Goal: Task Accomplishment & Management: Use online tool/utility

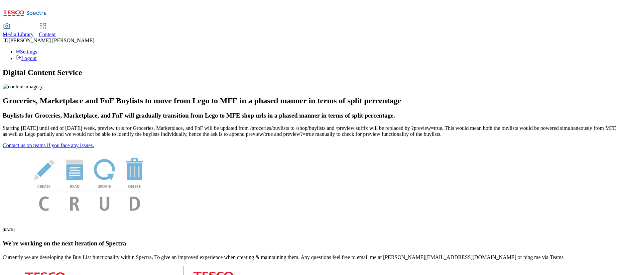
click at [56, 32] on span "Content" at bounding box center [47, 35] width 17 height 6
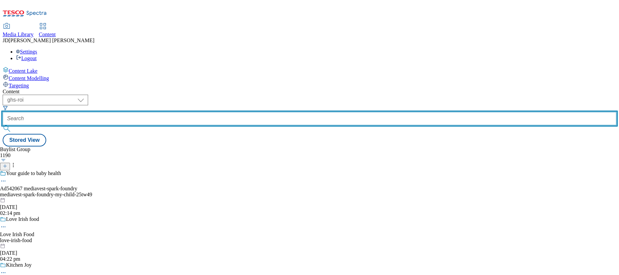
click at [173, 112] on input "text" at bounding box center [310, 118] width 614 height 13
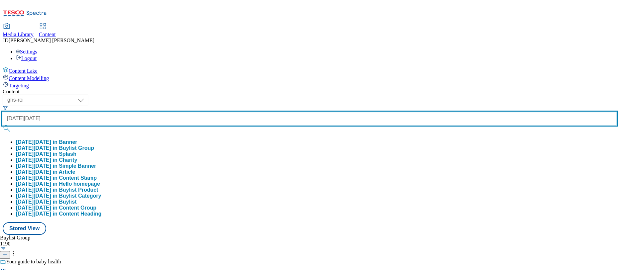
type input "black friday"
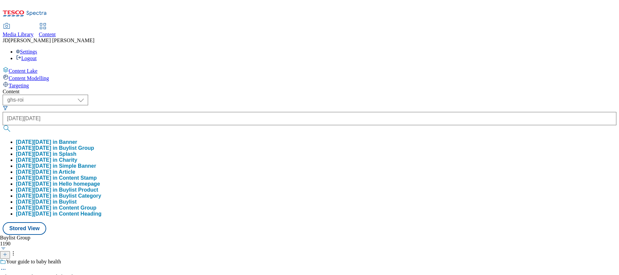
click at [94, 145] on button "black friday in Buylist Group" at bounding box center [55, 148] width 78 height 6
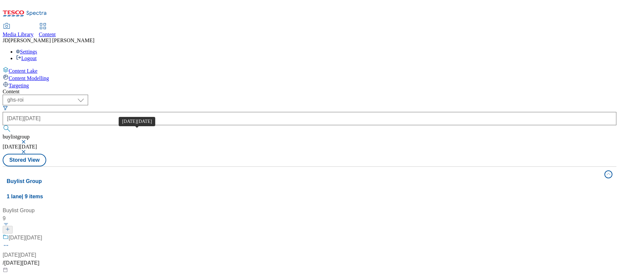
click at [42, 234] on span "Black Friday" at bounding box center [26, 238] width 34 height 8
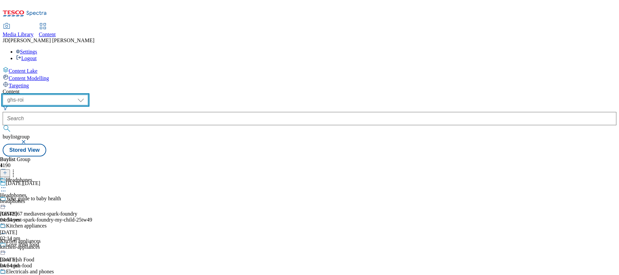
click at [88, 95] on select "ghs-roi ghs-uk" at bounding box center [45, 100] width 85 height 11
select select "ghs-uk"
click at [86, 95] on select "ghs-roi ghs-uk" at bounding box center [45, 100] width 85 height 11
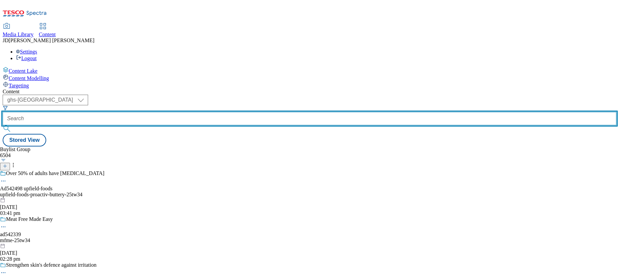
click at [154, 112] on input "text" at bounding box center [310, 118] width 614 height 13
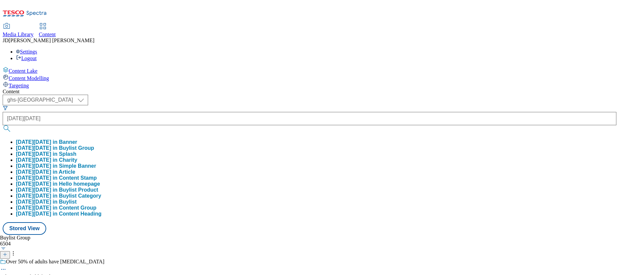
click at [94, 145] on button "black friday in Buylist Group" at bounding box center [55, 148] width 78 height 6
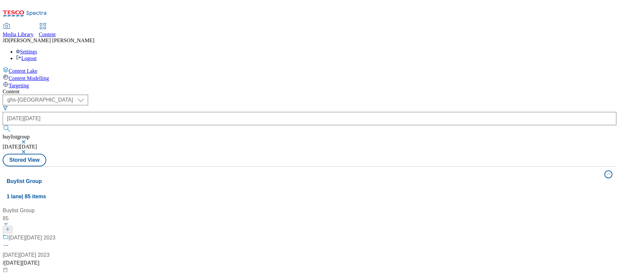
scroll to position [151, 0]
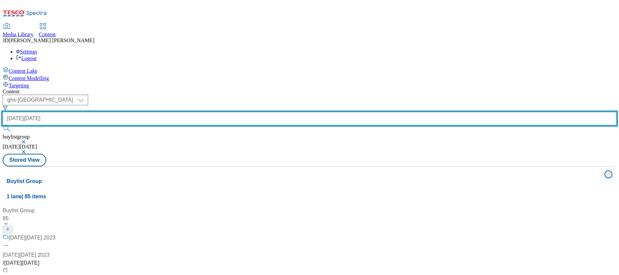
click at [144, 112] on input "black friday" at bounding box center [310, 118] width 614 height 13
type input "marketplace black friday"
click at [3, 125] on button "submit" at bounding box center [7, 128] width 9 height 7
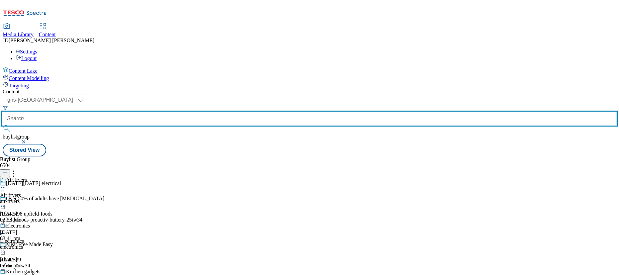
click at [167, 112] on input "text" at bounding box center [310, 118] width 614 height 13
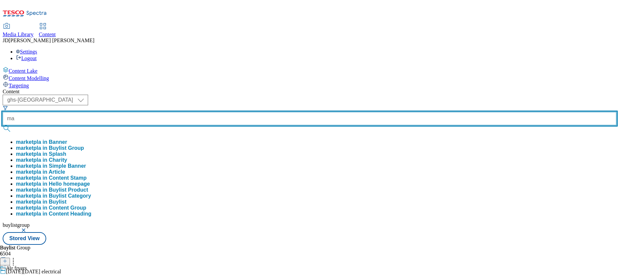
type input "m"
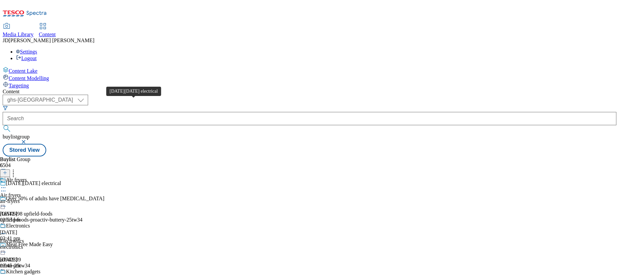
click at [61, 181] on div "Black Friday electrical" at bounding box center [33, 184] width 55 height 6
click at [134, 177] on div "Air fryers Air fryers air-fryers 19 Nov 2024 02:53 pm" at bounding box center [67, 200] width 134 height 46
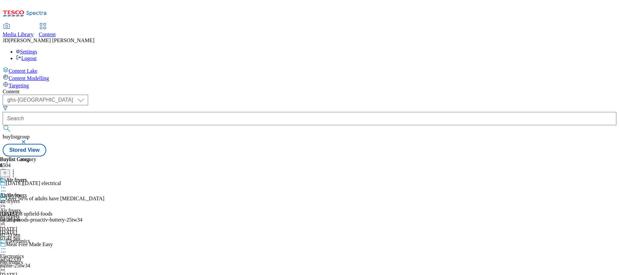
click at [7, 200] on icon at bounding box center [3, 203] width 7 height 7
click at [55, 261] on span "Open Preview Url" at bounding box center [38, 263] width 35 height 5
click at [7, 200] on icon at bounding box center [3, 203] width 7 height 7
click at [36, 212] on div "Air fryers Air fryers air-fryers 29 Nov 2024 04:26 pm" at bounding box center [18, 200] width 36 height 46
click at [7, 200] on icon at bounding box center [3, 203] width 7 height 7
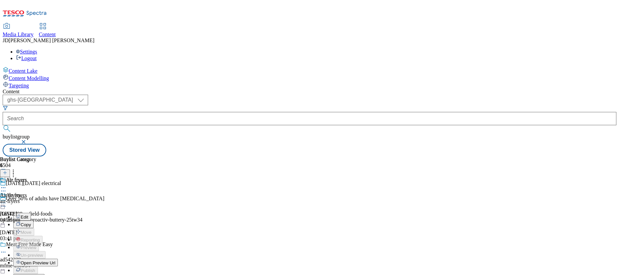
click at [31, 213] on button "Edit" at bounding box center [22, 217] width 18 height 8
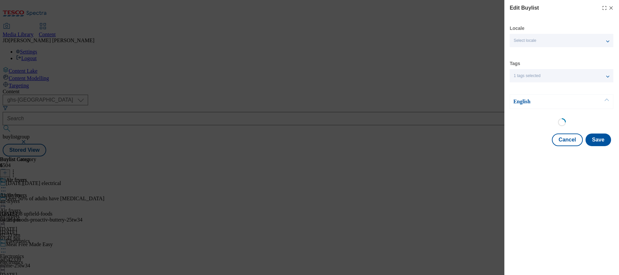
select select "evergreen"
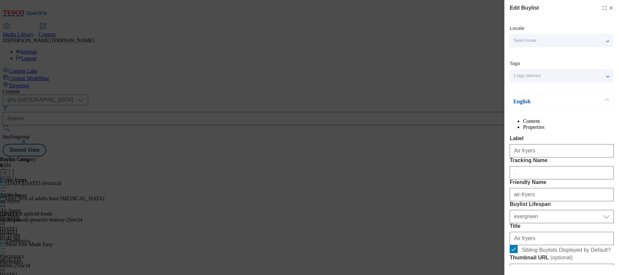
select select "Banner"
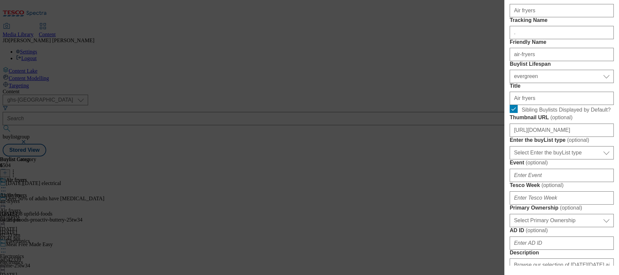
scroll to position [151, 0]
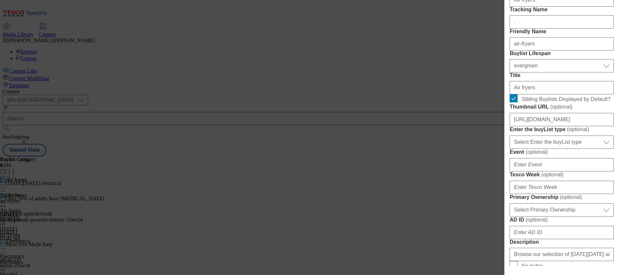
click at [431, 6] on div "Edit Buylist Locale Select locale English Welsh Tags 1 tags selected fnf market…" at bounding box center [309, 137] width 619 height 275
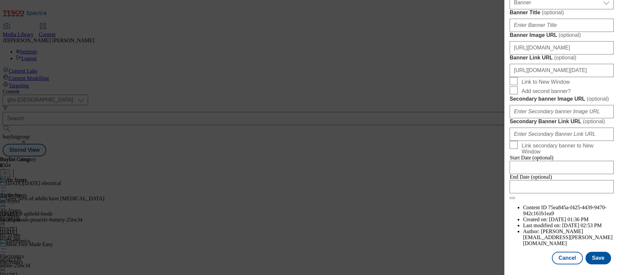
scroll to position [722, 0]
click at [559, 259] on button "Cancel" at bounding box center [567, 258] width 31 height 13
select select "evergreen"
select select "Banner"
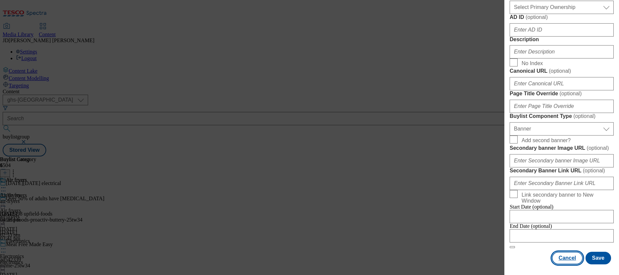
scroll to position [573, 0]
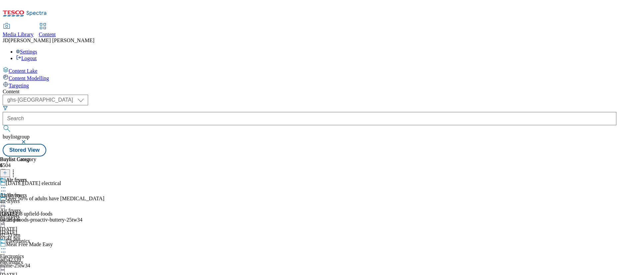
click at [257, 95] on div "( optional ) ghs-roi ghs-uk ghs-uk buylistgroup Stored View" at bounding box center [310, 126] width 614 height 62
